Goal: Information Seeking & Learning: Learn about a topic

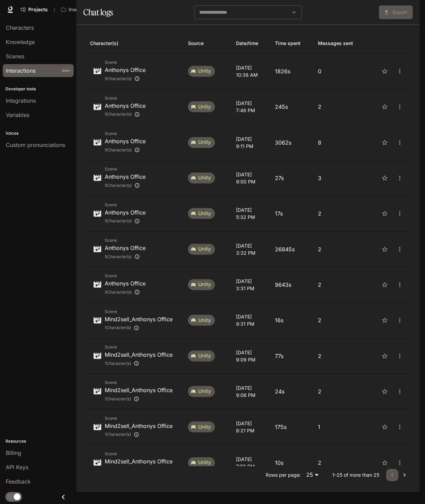
click at [360, 7] on span "Documentation" at bounding box center [365, 9] width 34 height 9
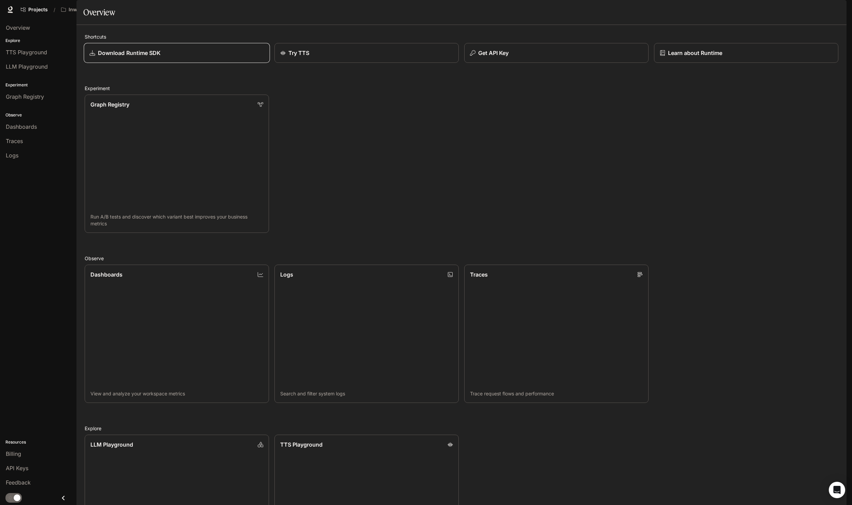
click at [197, 57] on div "Download Runtime SDK" at bounding box center [176, 53] width 174 height 8
click at [526, 57] on div "Get API Key" at bounding box center [556, 53] width 174 height 8
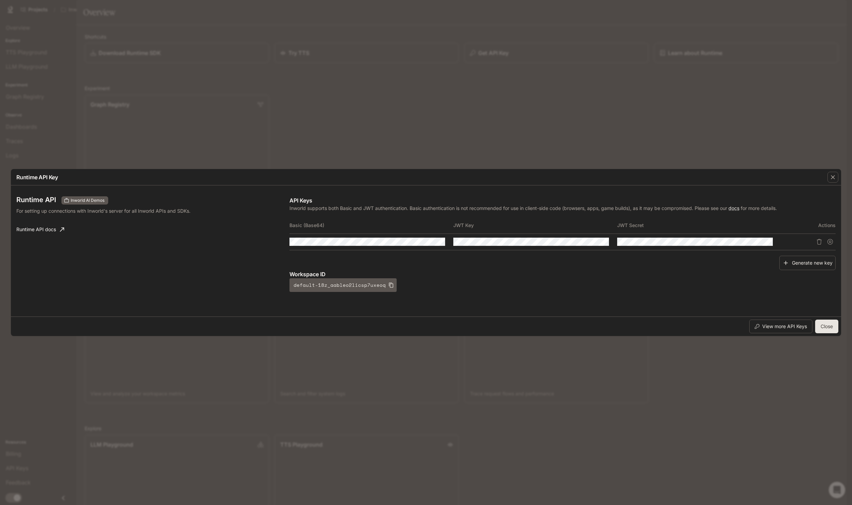
click at [53, 258] on div "Runtime API Inworld AI Demos For setting up connections with Inworld's server f…" at bounding box center [152, 244] width 273 height 96
click at [445, 128] on div "Runtime API Key Runtime API Inworld AI Demos For setting up connections with In…" at bounding box center [426, 252] width 852 height 505
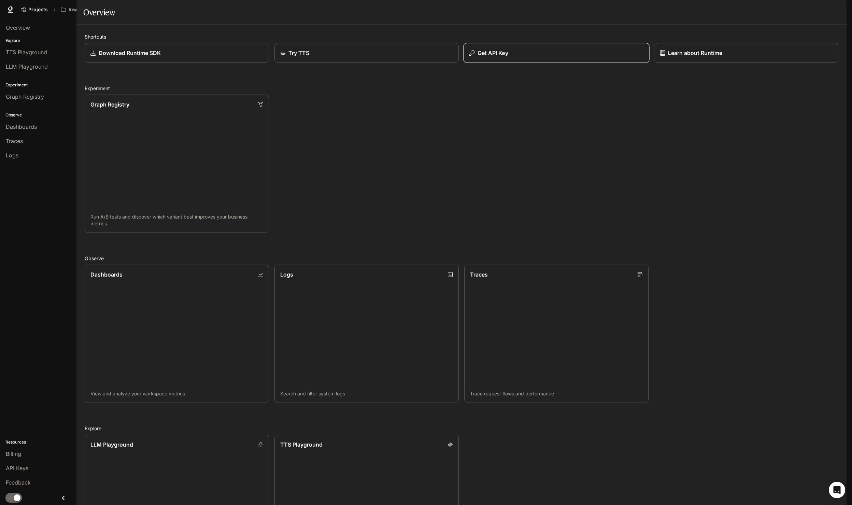
click at [525, 63] on button "Get API Key" at bounding box center [556, 53] width 186 height 20
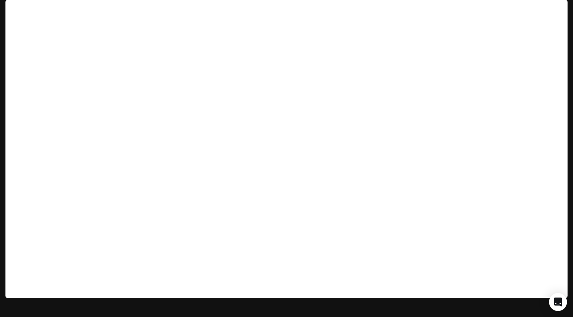
click at [559, 306] on div "Open Intercom Messenger" at bounding box center [558, 302] width 18 height 18
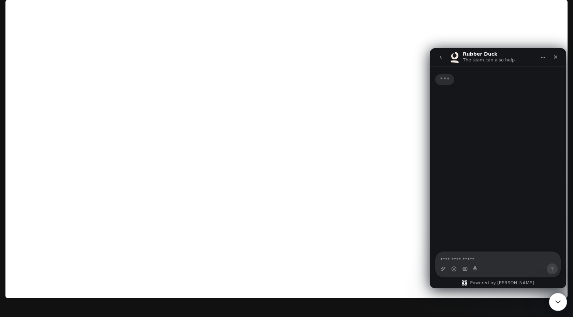
click at [555, 301] on icon "Close Intercom Messenger" at bounding box center [557, 301] width 8 height 8
